Goal: Use online tool/utility: Utilize a website feature to perform a specific function

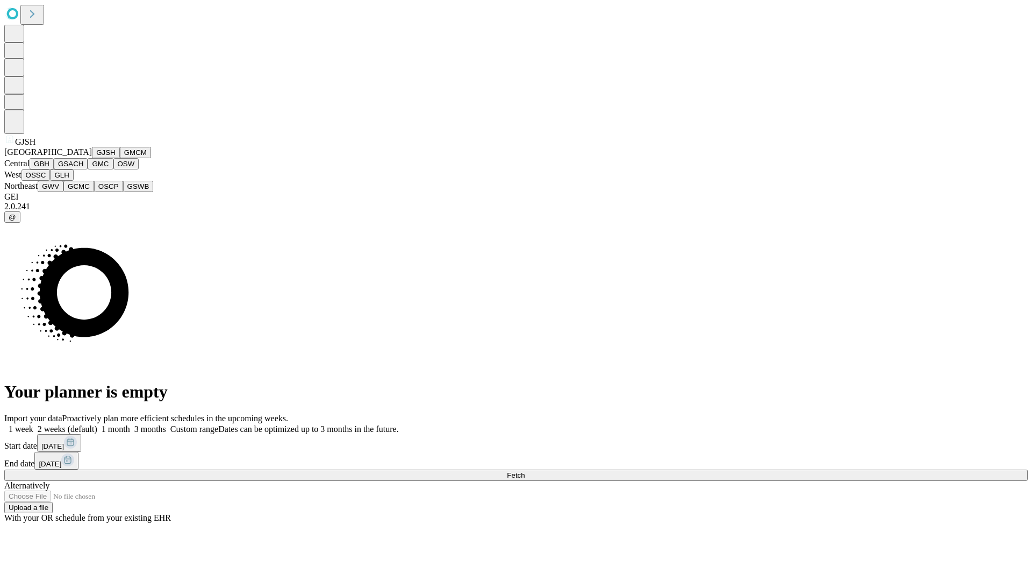
click at [92, 158] on button "GJSH" at bounding box center [106, 152] width 28 height 11
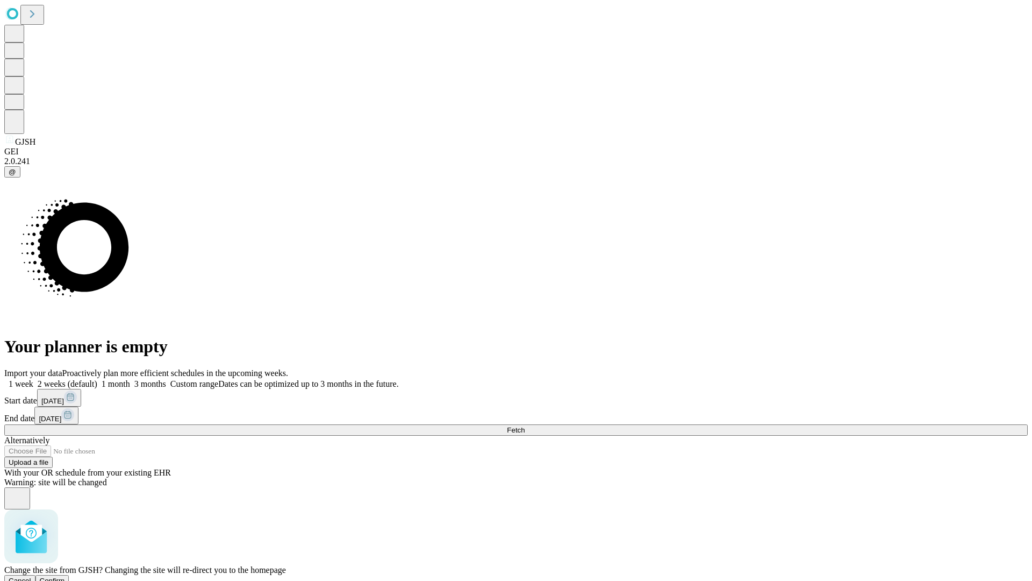
click at [65, 576] on span "Confirm" at bounding box center [52, 580] width 25 height 8
click at [130, 379] on label "1 month" at bounding box center [113, 383] width 33 height 9
click at [525, 426] on span "Fetch" at bounding box center [516, 430] width 18 height 8
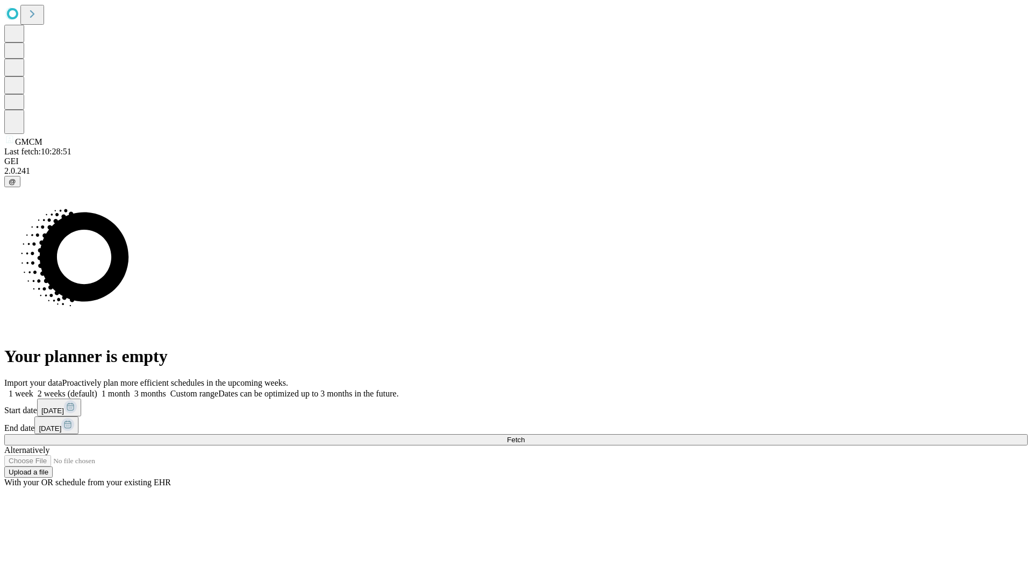
click at [525, 436] on span "Fetch" at bounding box center [516, 440] width 18 height 8
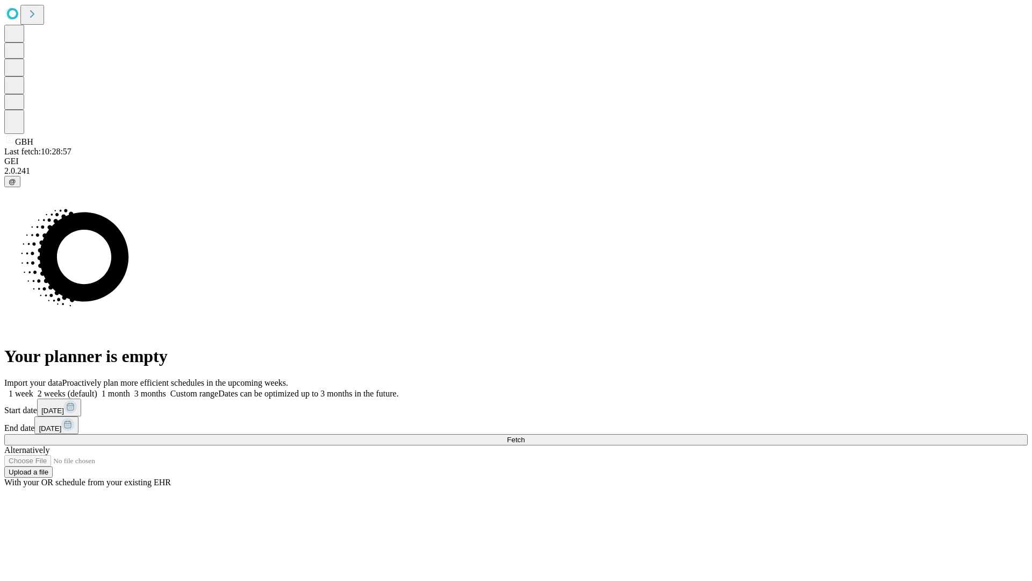
click at [130, 389] on label "1 month" at bounding box center [113, 393] width 33 height 9
click at [525, 436] on span "Fetch" at bounding box center [516, 440] width 18 height 8
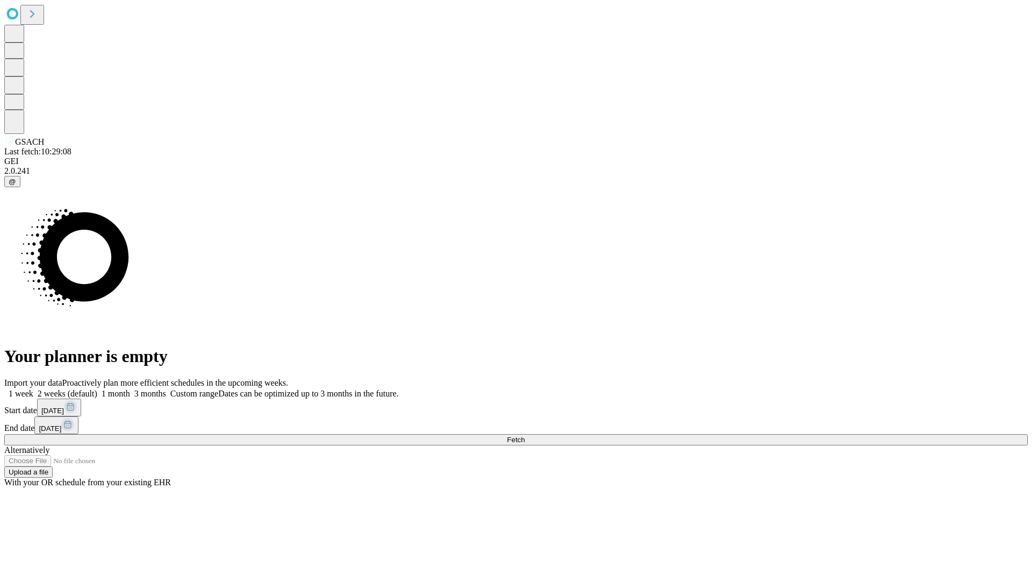
click at [130, 389] on label "1 month" at bounding box center [113, 393] width 33 height 9
click at [525, 436] on span "Fetch" at bounding box center [516, 440] width 18 height 8
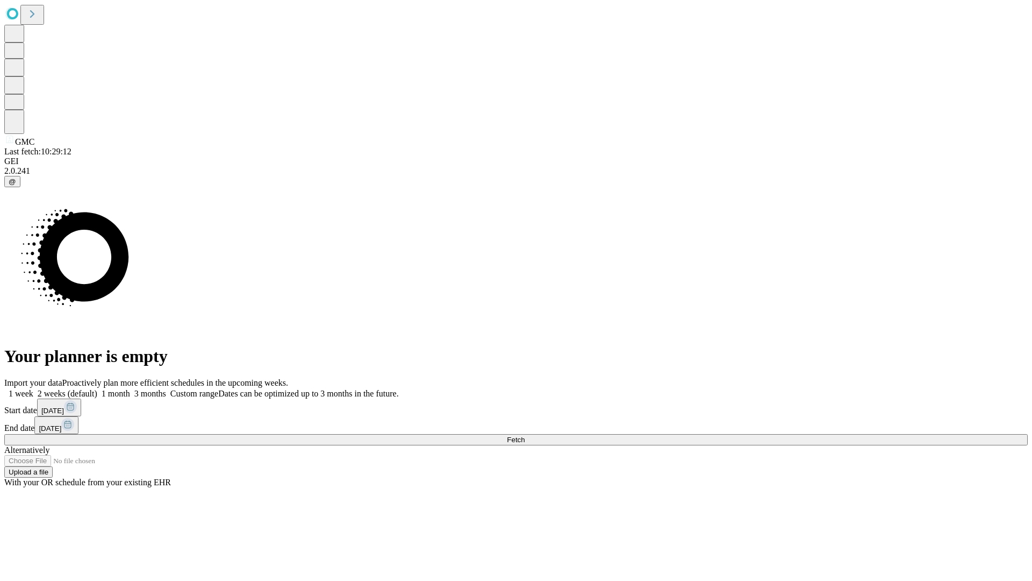
click at [130, 389] on label "1 month" at bounding box center [113, 393] width 33 height 9
click at [525, 436] on span "Fetch" at bounding box center [516, 440] width 18 height 8
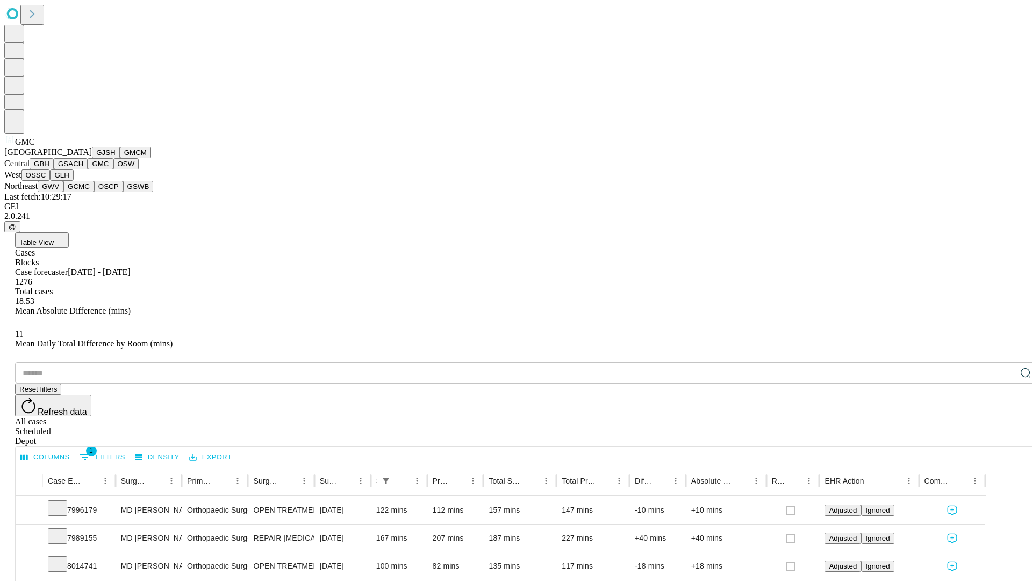
click at [113, 169] on button "OSW" at bounding box center [126, 163] width 26 height 11
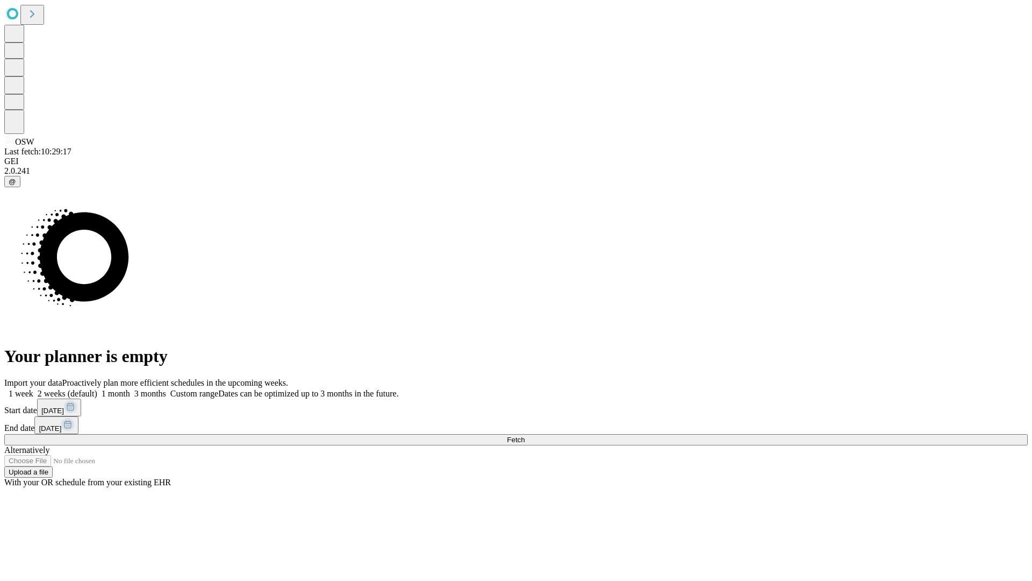
click at [525, 436] on span "Fetch" at bounding box center [516, 440] width 18 height 8
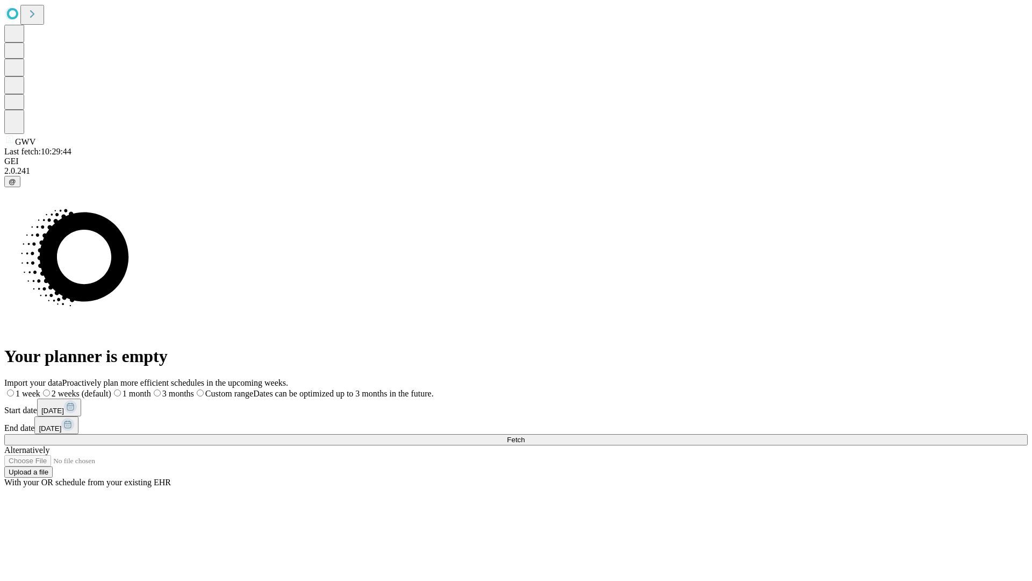
click at [525, 436] on span "Fetch" at bounding box center [516, 440] width 18 height 8
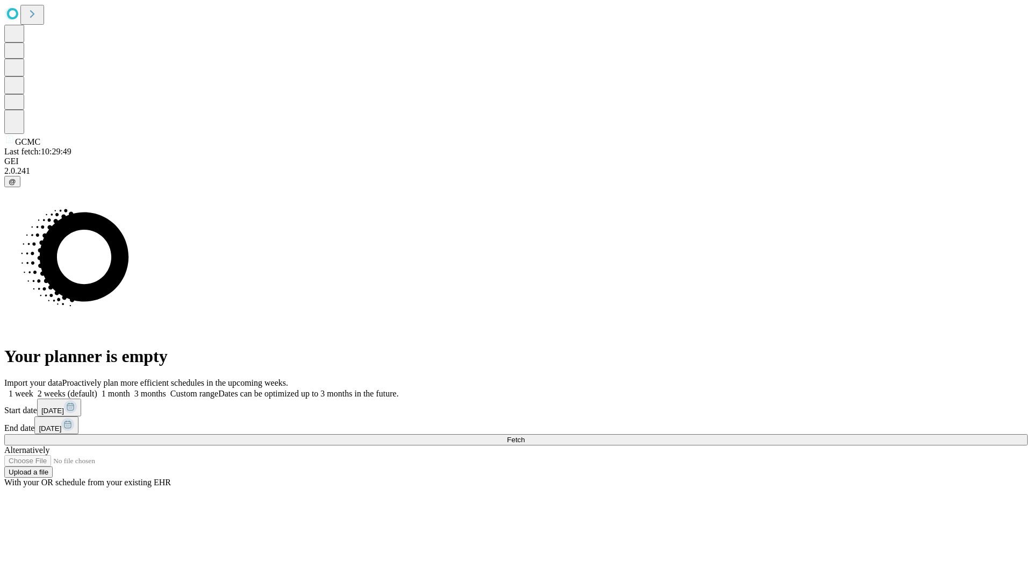
click at [130, 389] on label "1 month" at bounding box center [113, 393] width 33 height 9
click at [525, 436] on span "Fetch" at bounding box center [516, 440] width 18 height 8
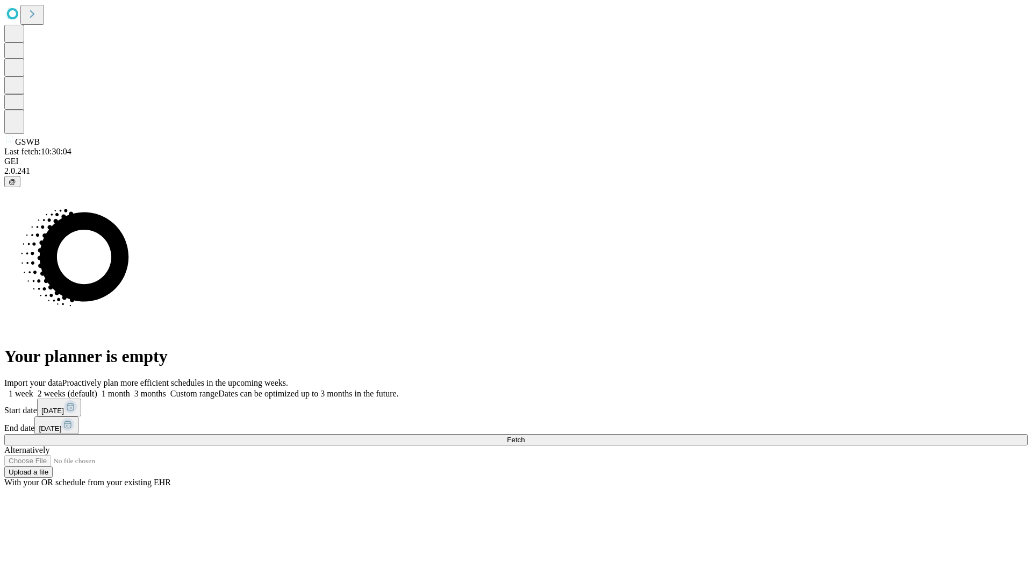
click at [130, 389] on label "1 month" at bounding box center [113, 393] width 33 height 9
click at [525, 436] on span "Fetch" at bounding box center [516, 440] width 18 height 8
